Goal: Find specific page/section: Find specific page/section

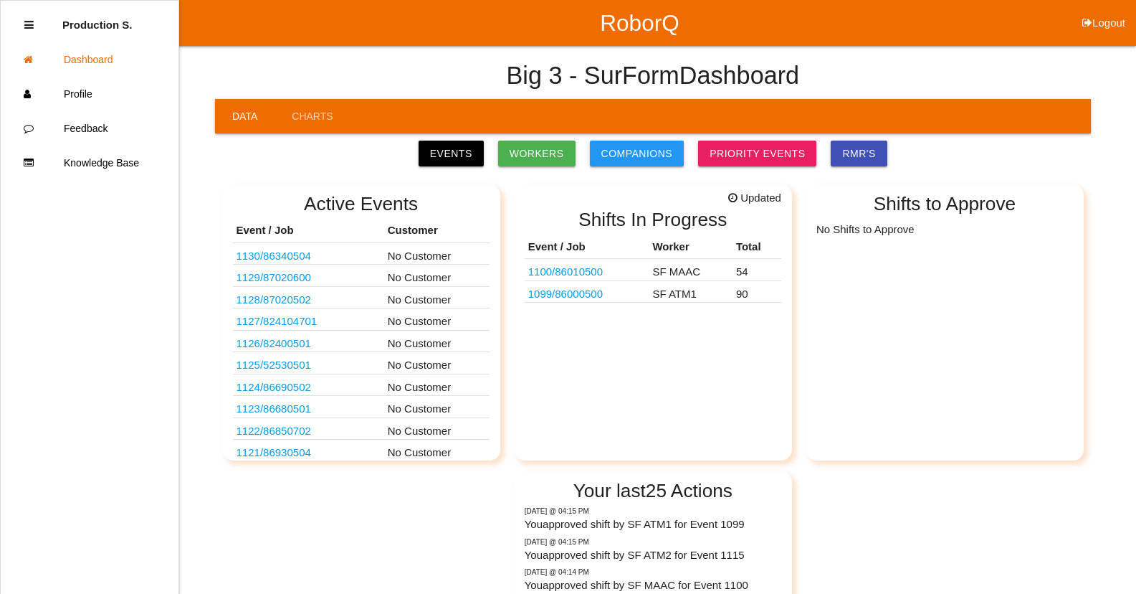
click at [600, 271] on link "1100 / 86010500" at bounding box center [565, 271] width 75 height 12
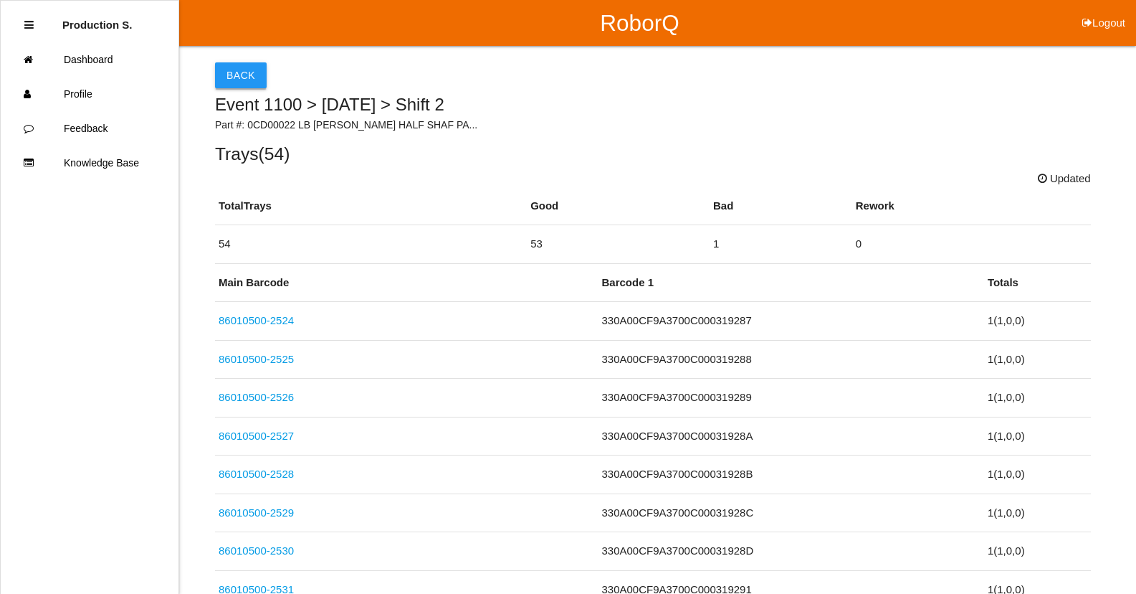
click at [259, 78] on button "Back" at bounding box center [241, 75] width 52 height 26
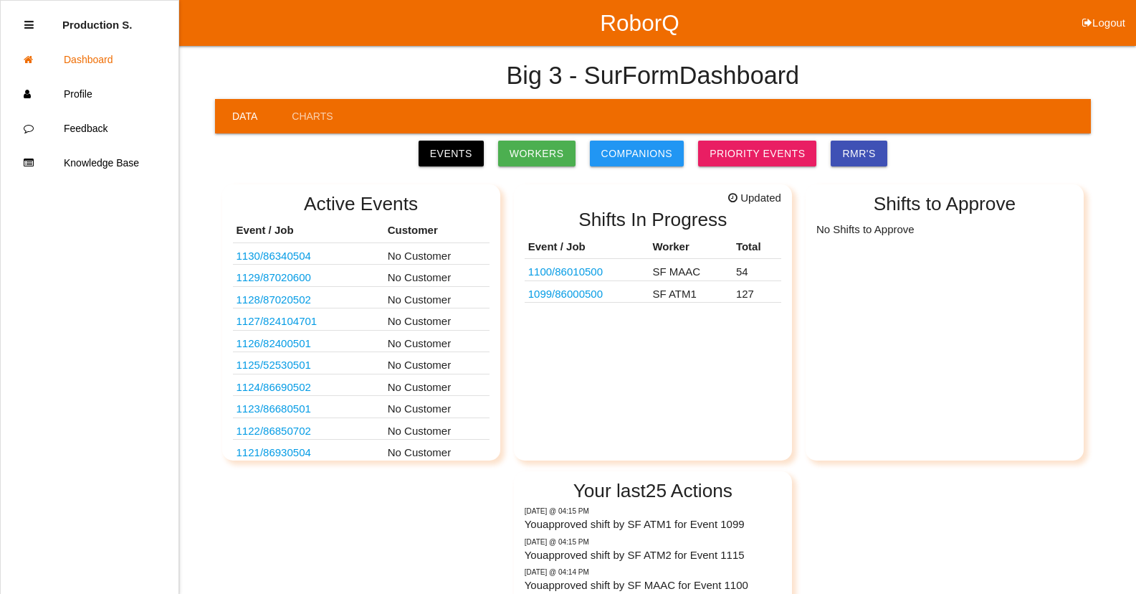
click at [584, 271] on link "1100 / 86010500" at bounding box center [565, 271] width 75 height 12
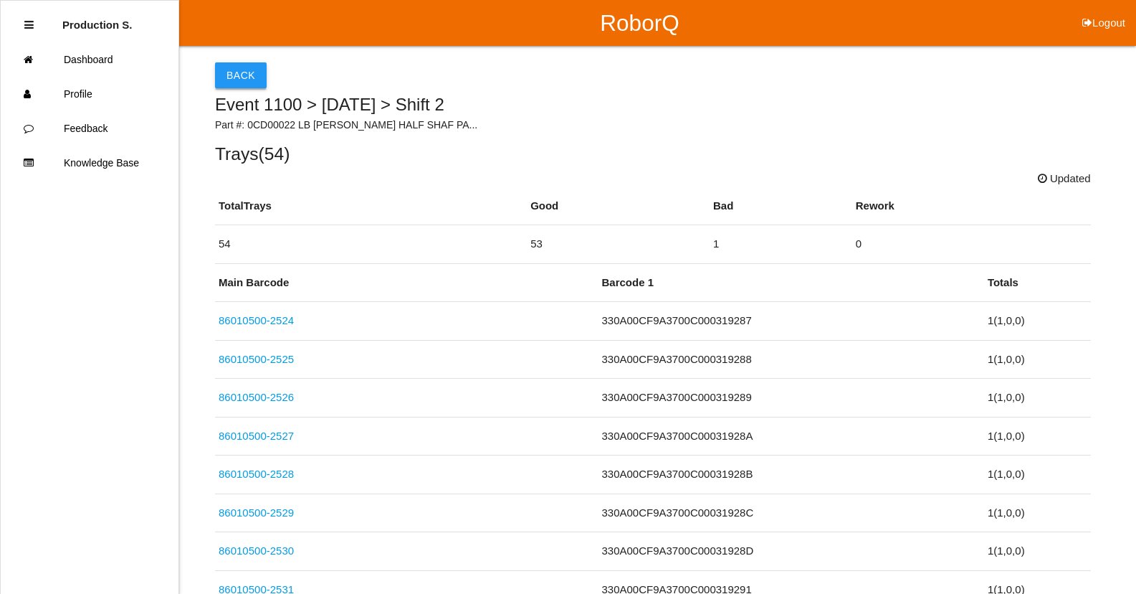
click at [257, 79] on button "Back" at bounding box center [241, 75] width 52 height 26
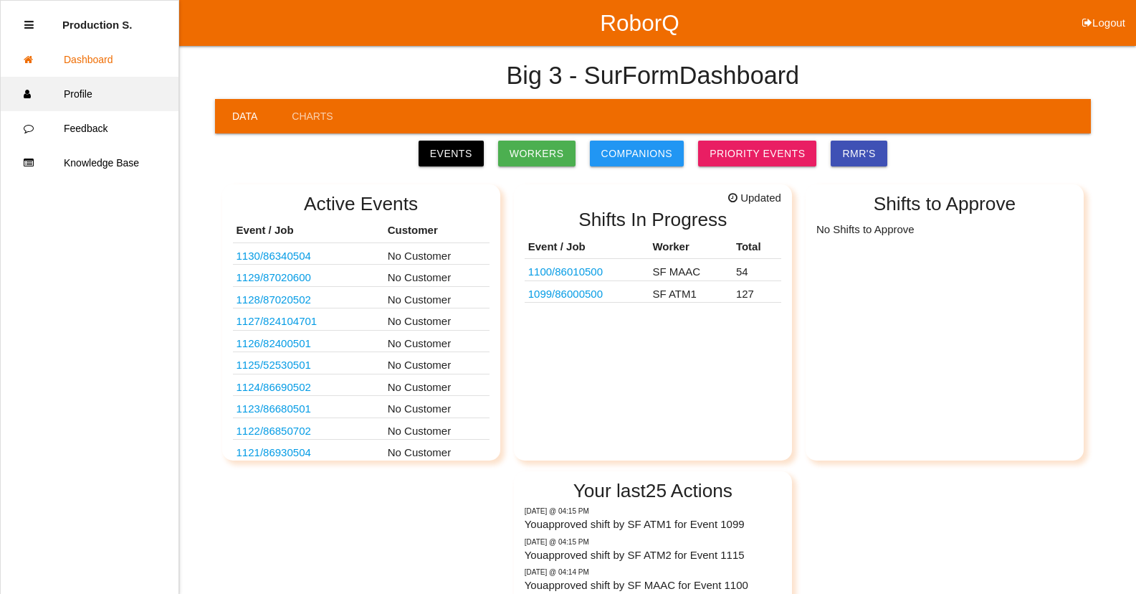
click at [86, 90] on link "Profile" at bounding box center [90, 94] width 178 height 34
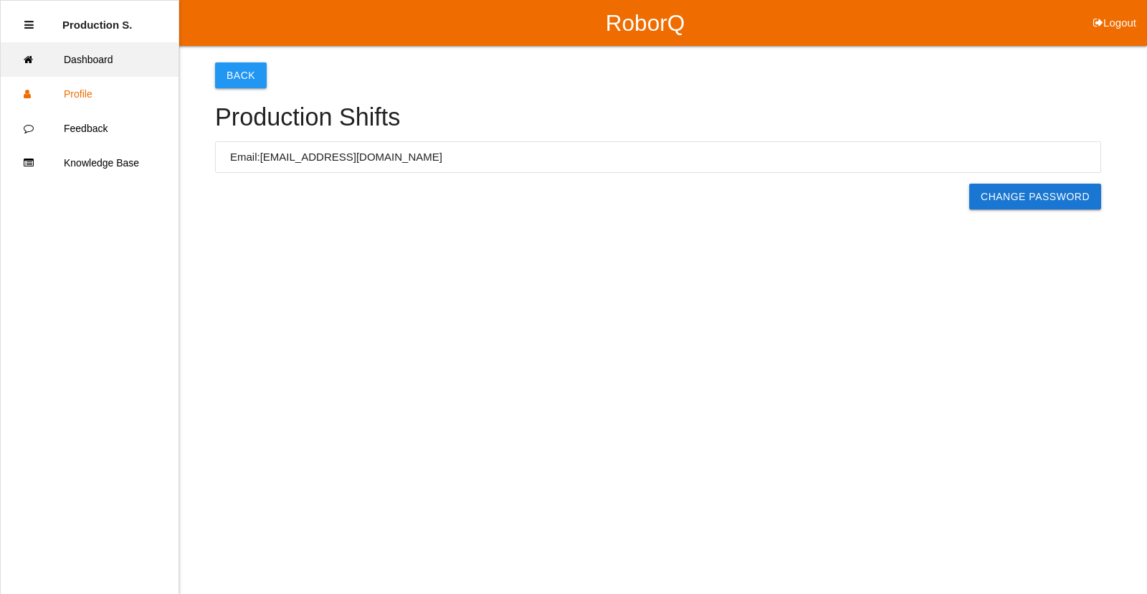
click at [106, 71] on link "Dashboard" at bounding box center [90, 59] width 178 height 34
